Goal: Task Accomplishment & Management: Use online tool/utility

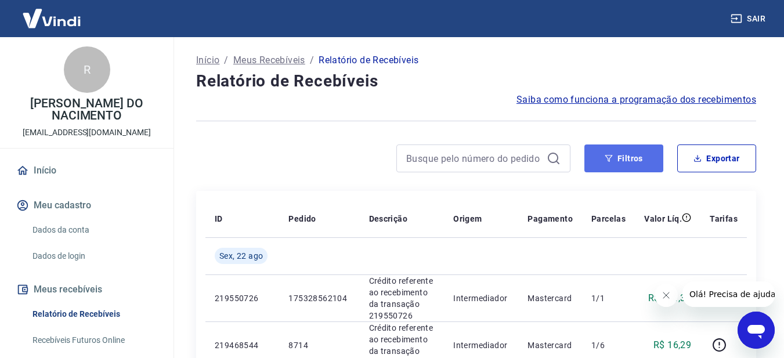
click at [640, 154] on button "Filtros" at bounding box center [624, 159] width 79 height 28
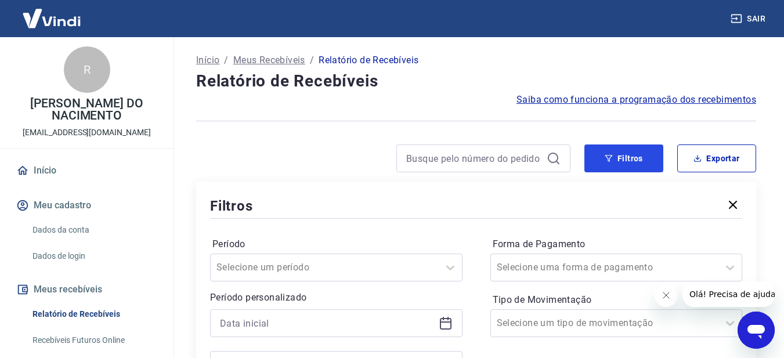
scroll to position [116, 0]
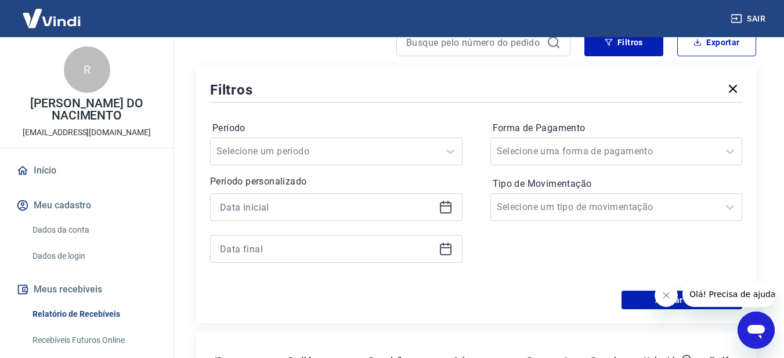
click at [440, 213] on icon at bounding box center [446, 207] width 14 height 14
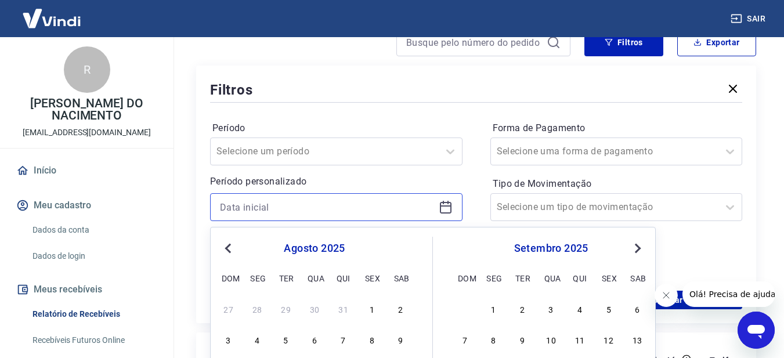
scroll to position [290, 0]
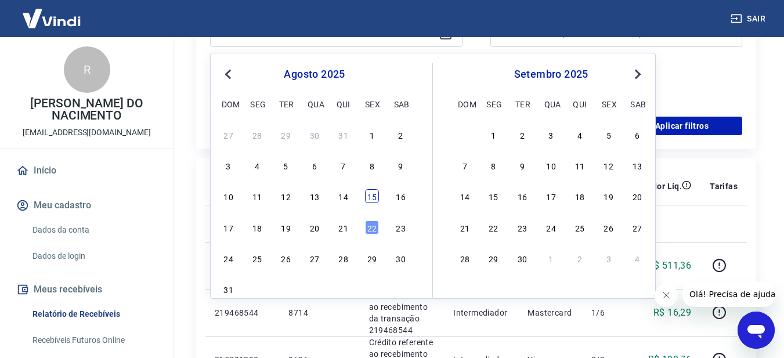
click at [374, 198] on div "15" at bounding box center [372, 196] width 14 height 14
type input "[DATE]"
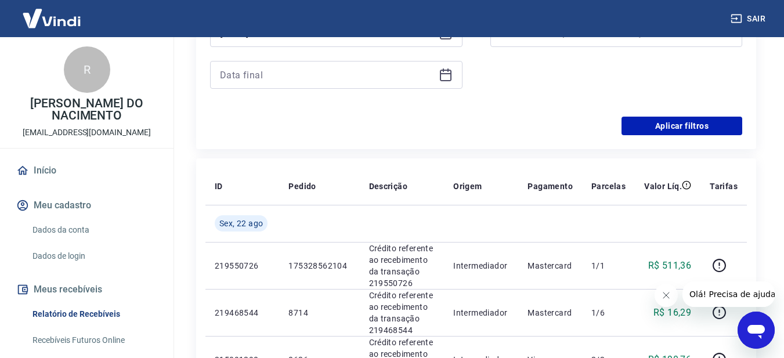
click at [446, 77] on icon at bounding box center [446, 75] width 14 height 14
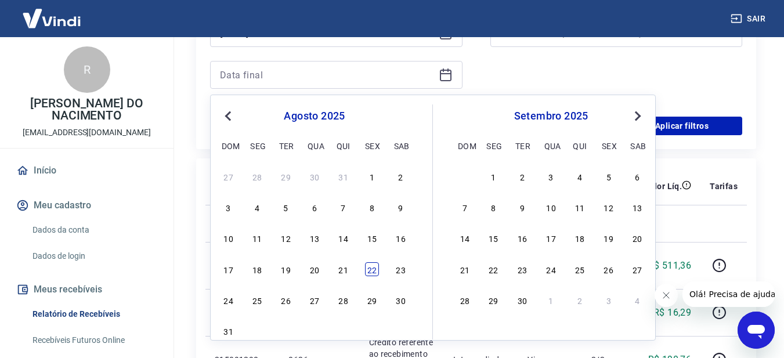
click at [370, 265] on div "22" at bounding box center [372, 269] width 14 height 14
type input "[DATE]"
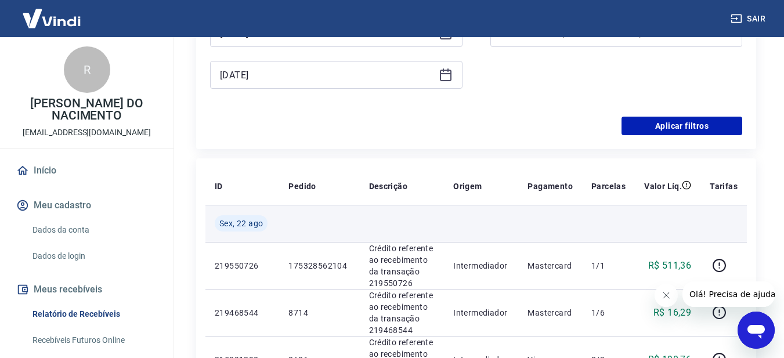
scroll to position [232, 0]
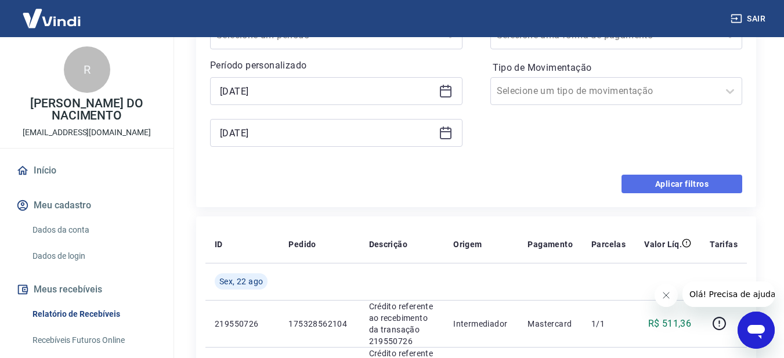
click at [671, 188] on button "Aplicar filtros" at bounding box center [682, 184] width 121 height 19
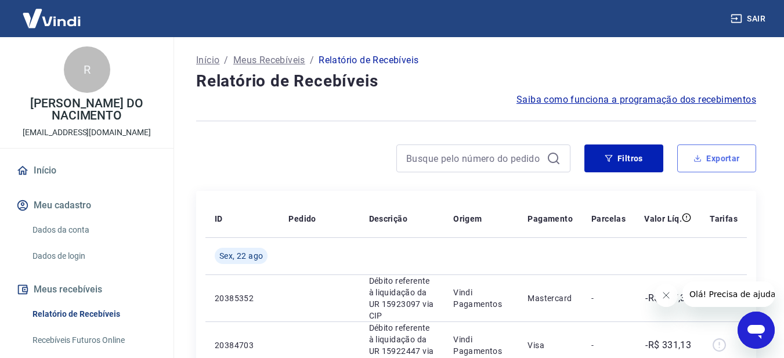
click at [719, 160] on button "Exportar" at bounding box center [717, 159] width 79 height 28
type input "[DATE]"
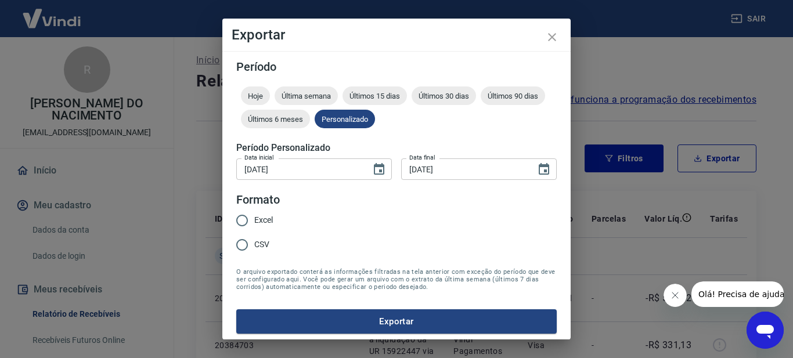
click at [261, 222] on span "Excel" at bounding box center [263, 220] width 19 height 12
click at [254, 222] on input "Excel" at bounding box center [242, 220] width 24 height 24
radio input "true"
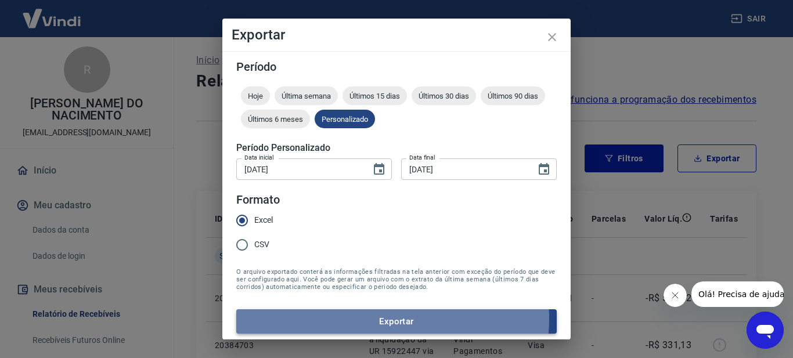
click at [369, 319] on button "Exportar" at bounding box center [396, 321] width 320 height 24
